Goal: Information Seeking & Learning: Learn about a topic

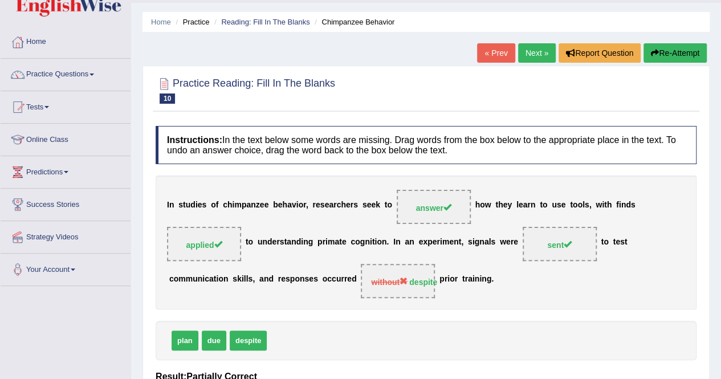
scroll to position [22, 0]
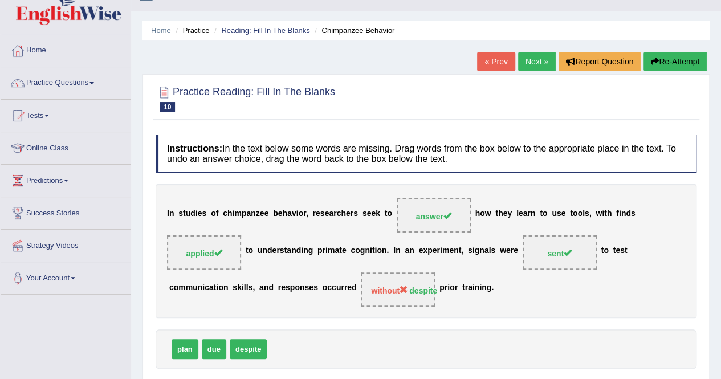
click at [526, 57] on link "Next »" at bounding box center [537, 61] width 38 height 19
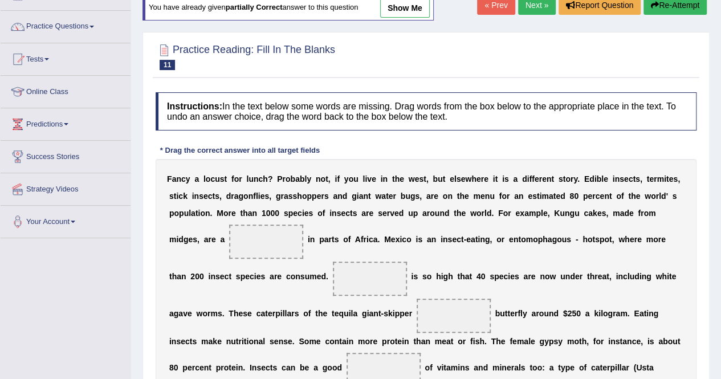
scroll to position [80, 0]
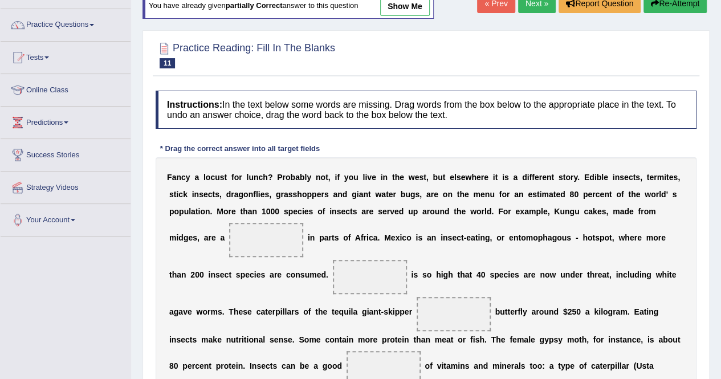
drag, startPoint x: 718, startPoint y: 178, endPoint x: 727, endPoint y: 173, distance: 10.0
click at [721, 173] on html "Toggle navigation Home Practice Questions Speaking Practice Read Aloud Repeat S…" at bounding box center [360, 109] width 721 height 379
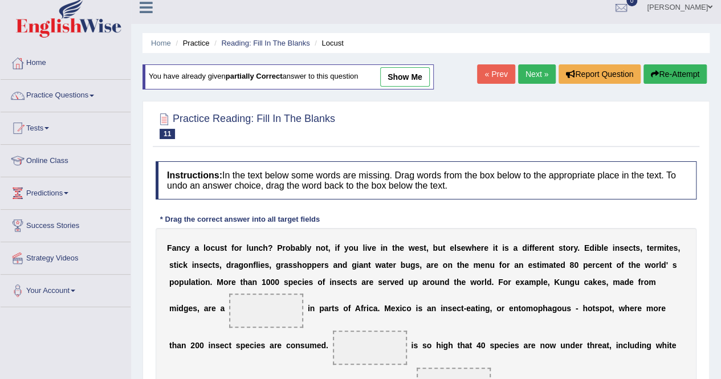
scroll to position [0, 0]
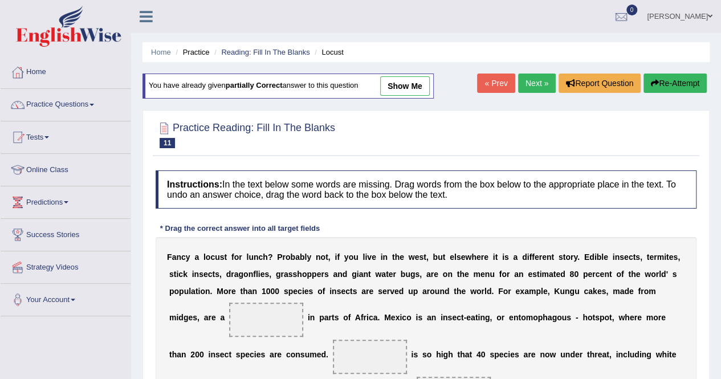
click at [530, 84] on link "Next »" at bounding box center [537, 83] width 38 height 19
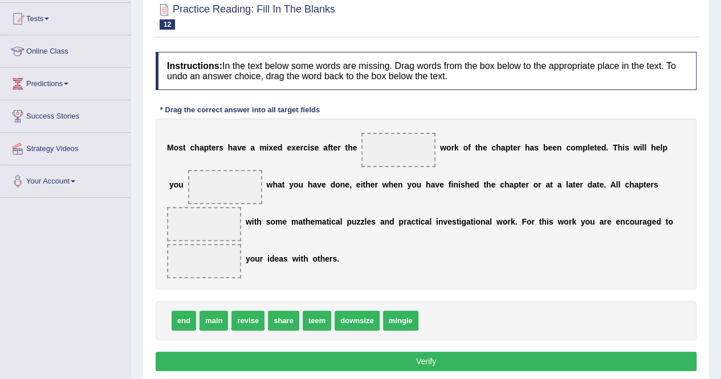
drag, startPoint x: 0, startPoint y: 0, endPoint x: 725, endPoint y: 173, distance: 745.5
click at [721, 173] on html "Toggle navigation Home Practice Questions Speaking Practice Read Aloud Repeat S…" at bounding box center [360, 70] width 721 height 379
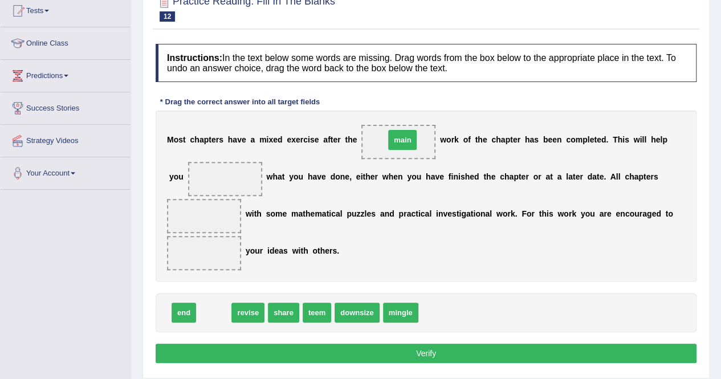
drag, startPoint x: 210, startPoint y: 311, endPoint x: 399, endPoint y: 139, distance: 255.0
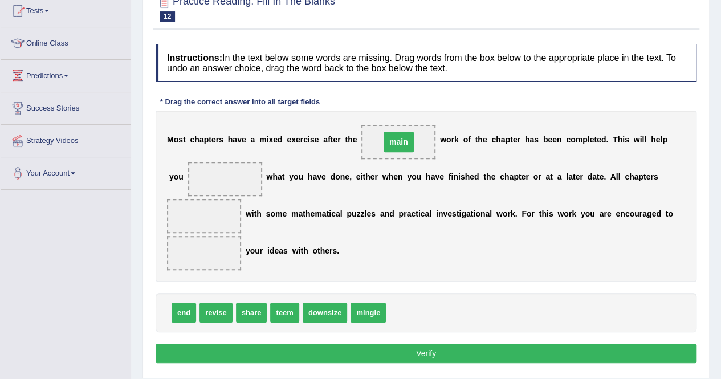
click at [399, 139] on span "main" at bounding box center [399, 142] width 30 height 21
click at [318, 310] on span "downsize" at bounding box center [325, 313] width 45 height 20
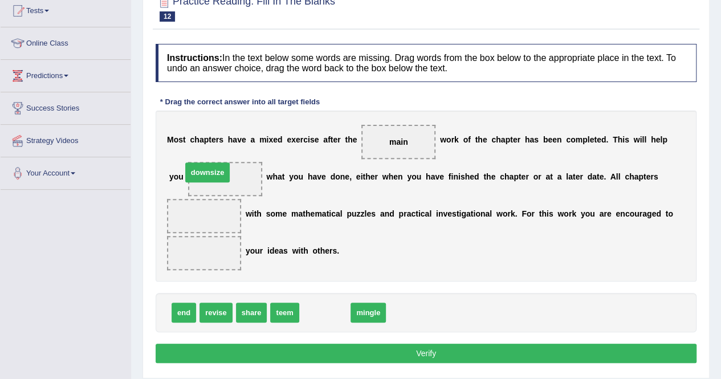
drag, startPoint x: 318, startPoint y: 310, endPoint x: 201, endPoint y: 171, distance: 181.6
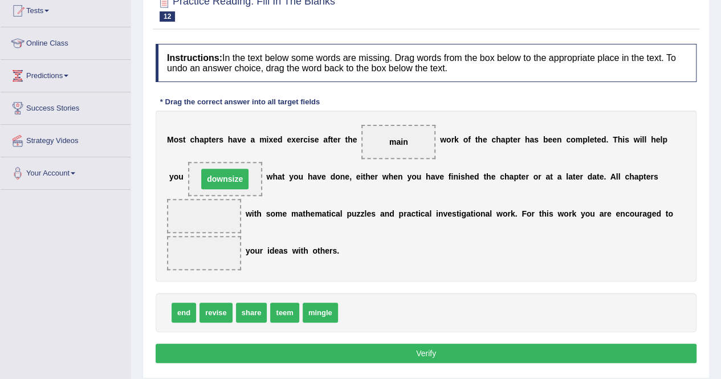
click at [201, 171] on span "downsize" at bounding box center [224, 179] width 47 height 21
click at [239, 304] on span "share" at bounding box center [251, 313] width 31 height 20
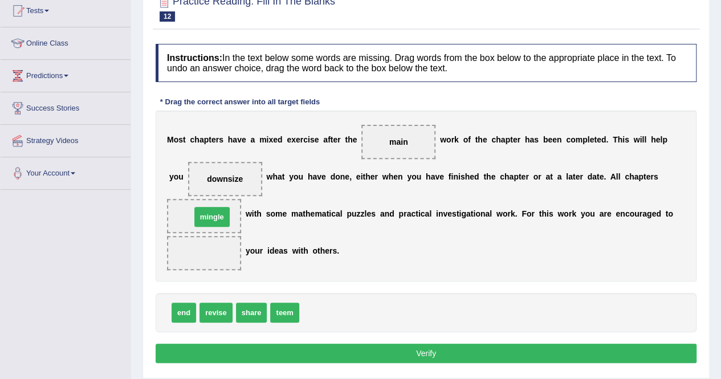
drag, startPoint x: 333, startPoint y: 312, endPoint x: 225, endPoint y: 216, distance: 144.6
drag, startPoint x: 210, startPoint y: 310, endPoint x: 193, endPoint y: 256, distance: 56.3
click at [228, 345] on button "Verify" at bounding box center [426, 353] width 541 height 19
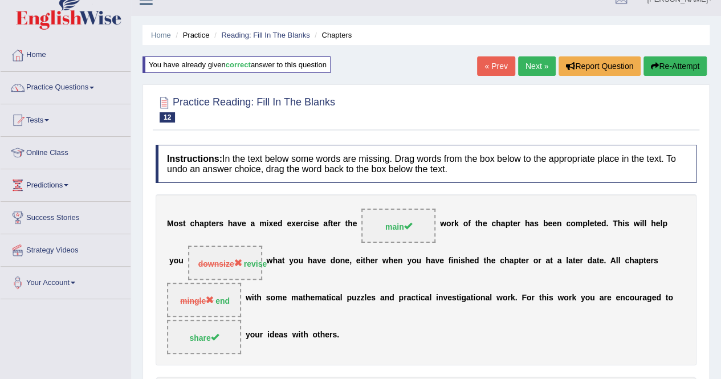
scroll to position [0, 0]
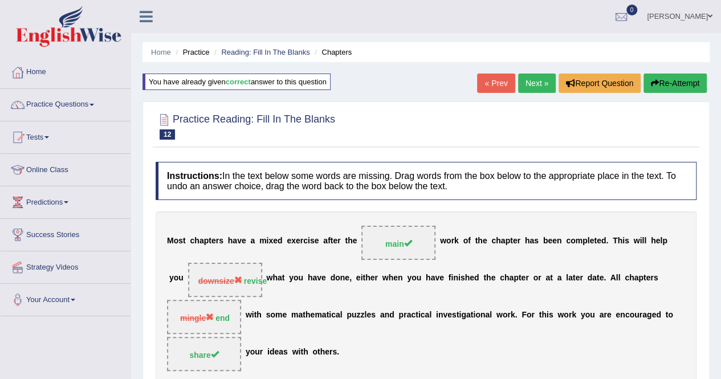
click at [532, 87] on link "Next »" at bounding box center [537, 83] width 38 height 19
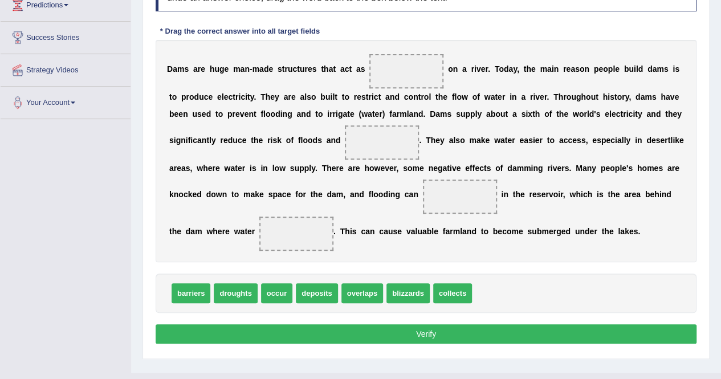
scroll to position [200, 0]
